Goal: Check status: Check status

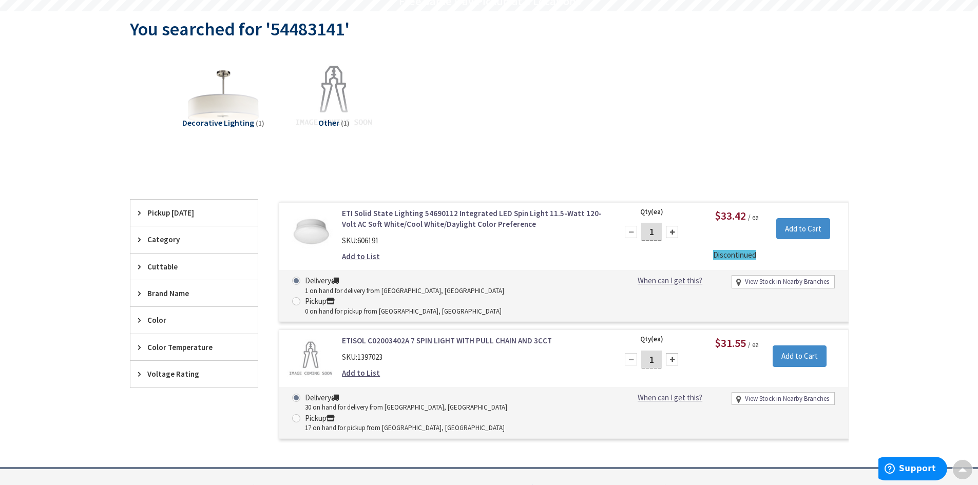
scroll to position [103, 0]
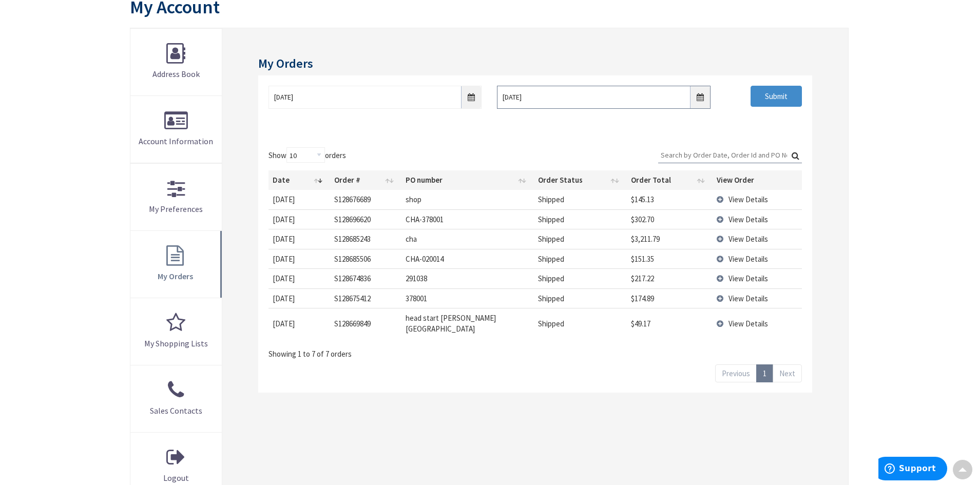
click at [702, 99] on input "9/4/2025" at bounding box center [603, 97] width 213 height 23
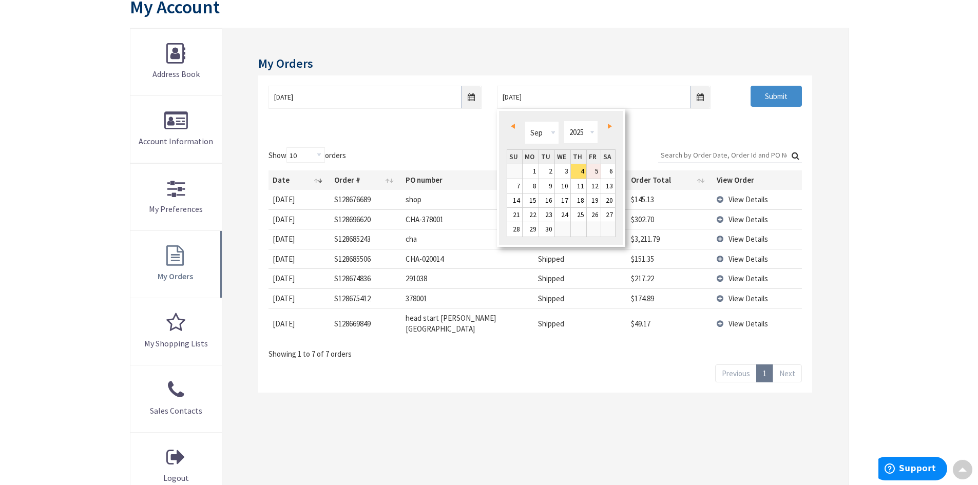
click at [590, 174] on link "5" at bounding box center [594, 171] width 14 height 14
type input "09/05/2025"
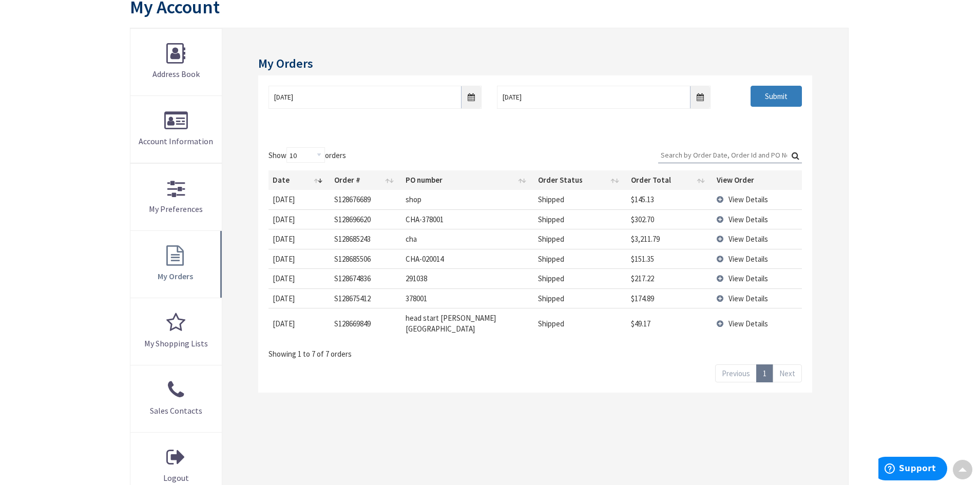
click at [765, 101] on input "Submit" at bounding box center [775, 97] width 51 height 22
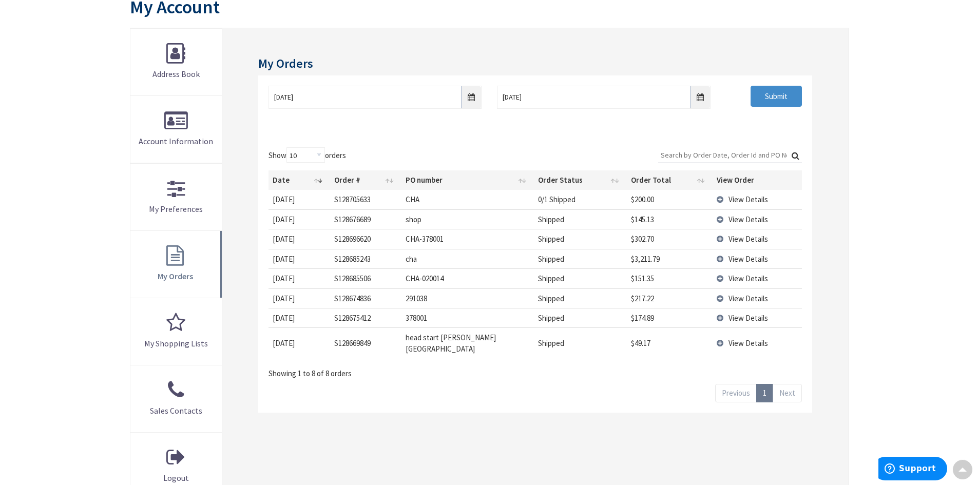
click at [737, 203] on span "View Details" at bounding box center [748, 200] width 40 height 10
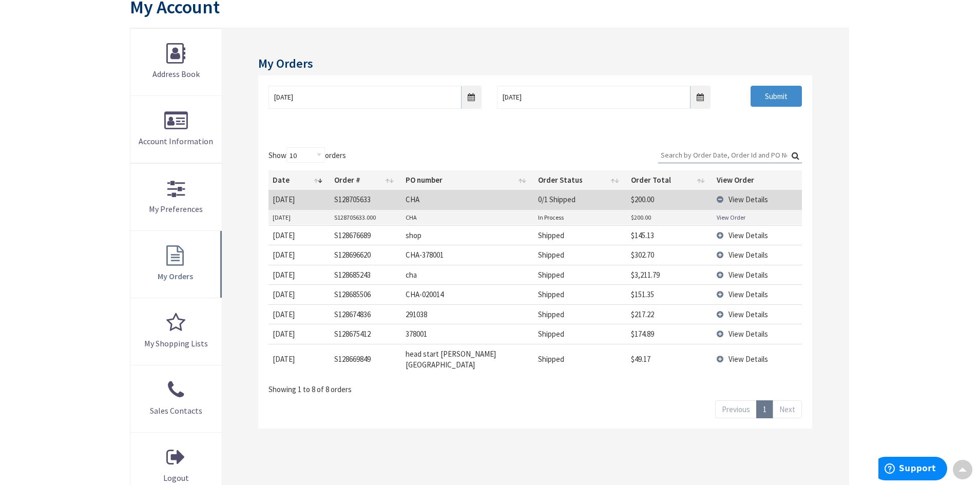
click at [727, 218] on link "View Order" at bounding box center [731, 217] width 29 height 9
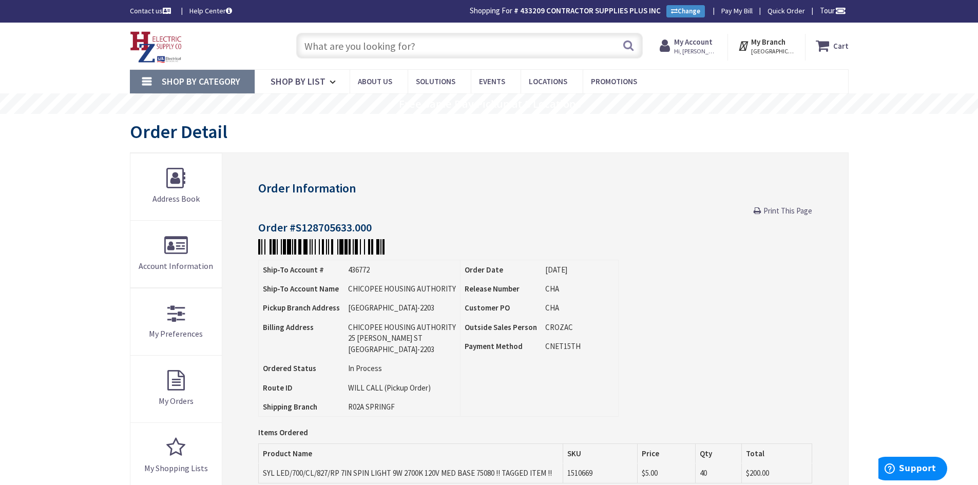
scroll to position [154, 0]
